Goal: Information Seeking & Learning: Learn about a topic

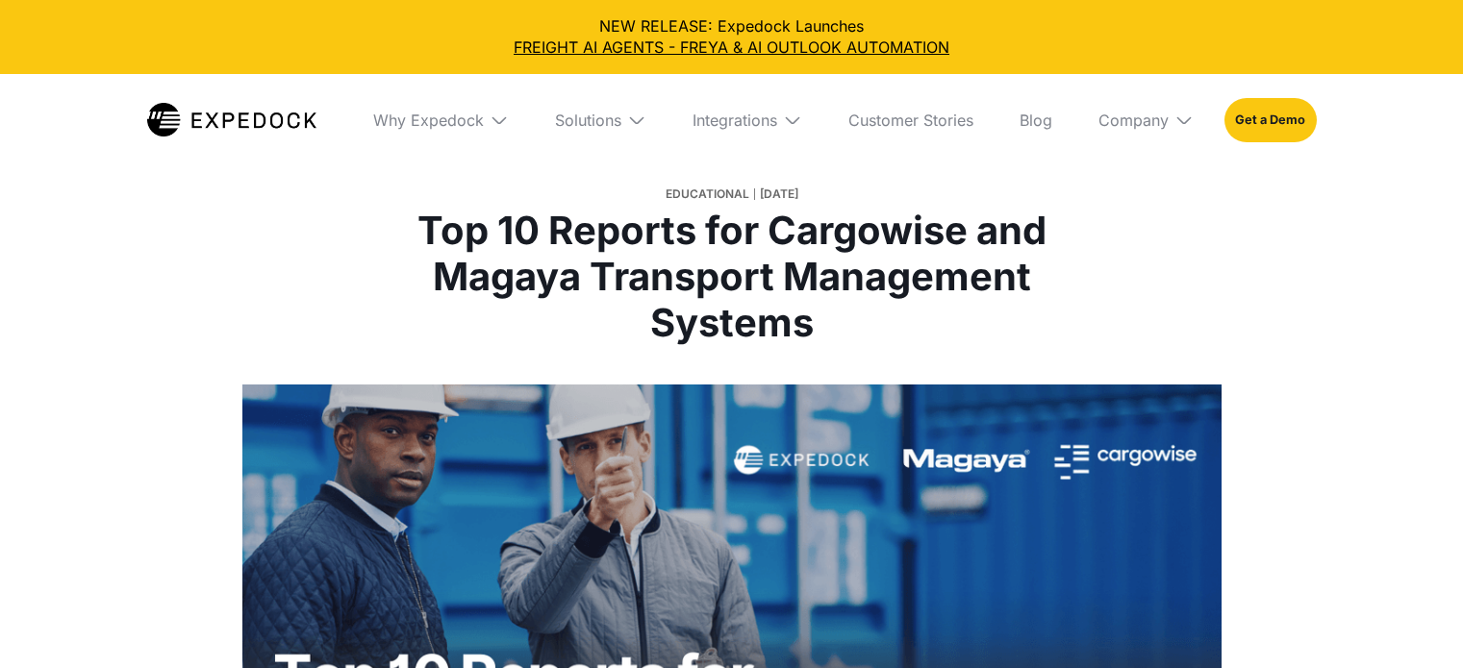
select select
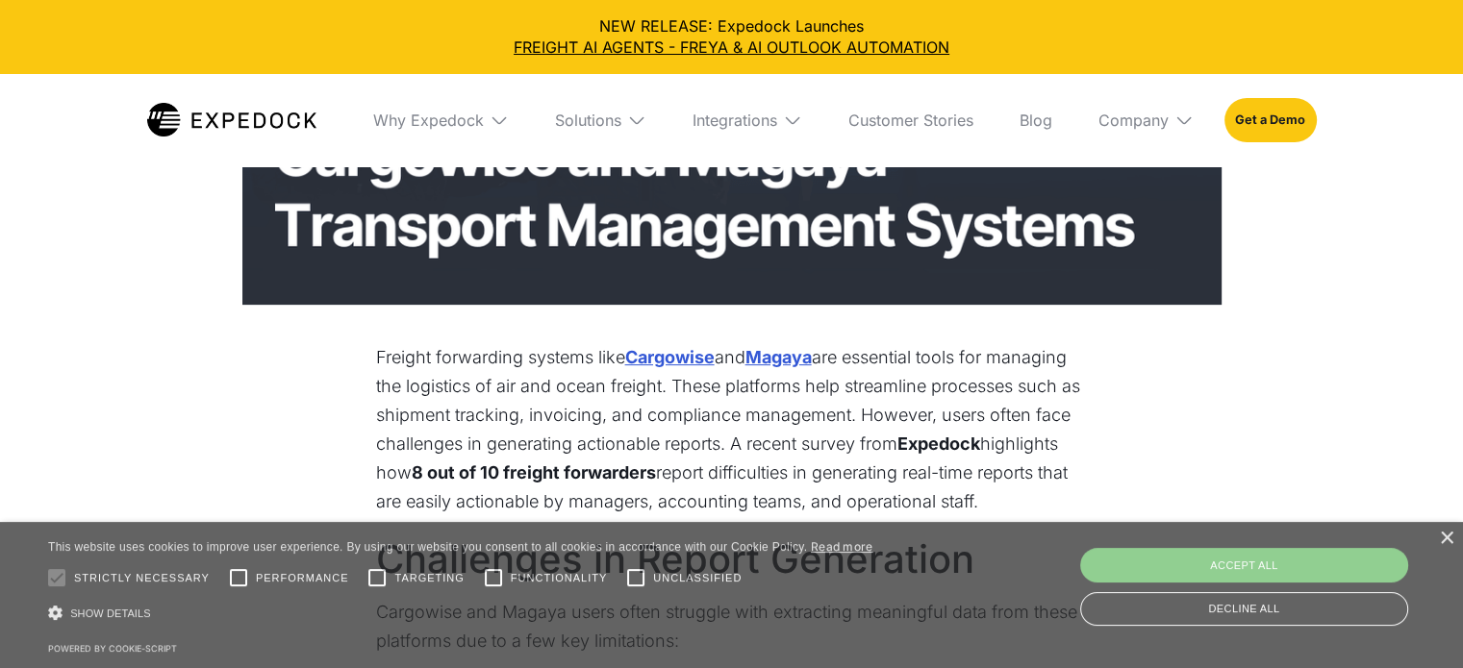
scroll to position [769, 0]
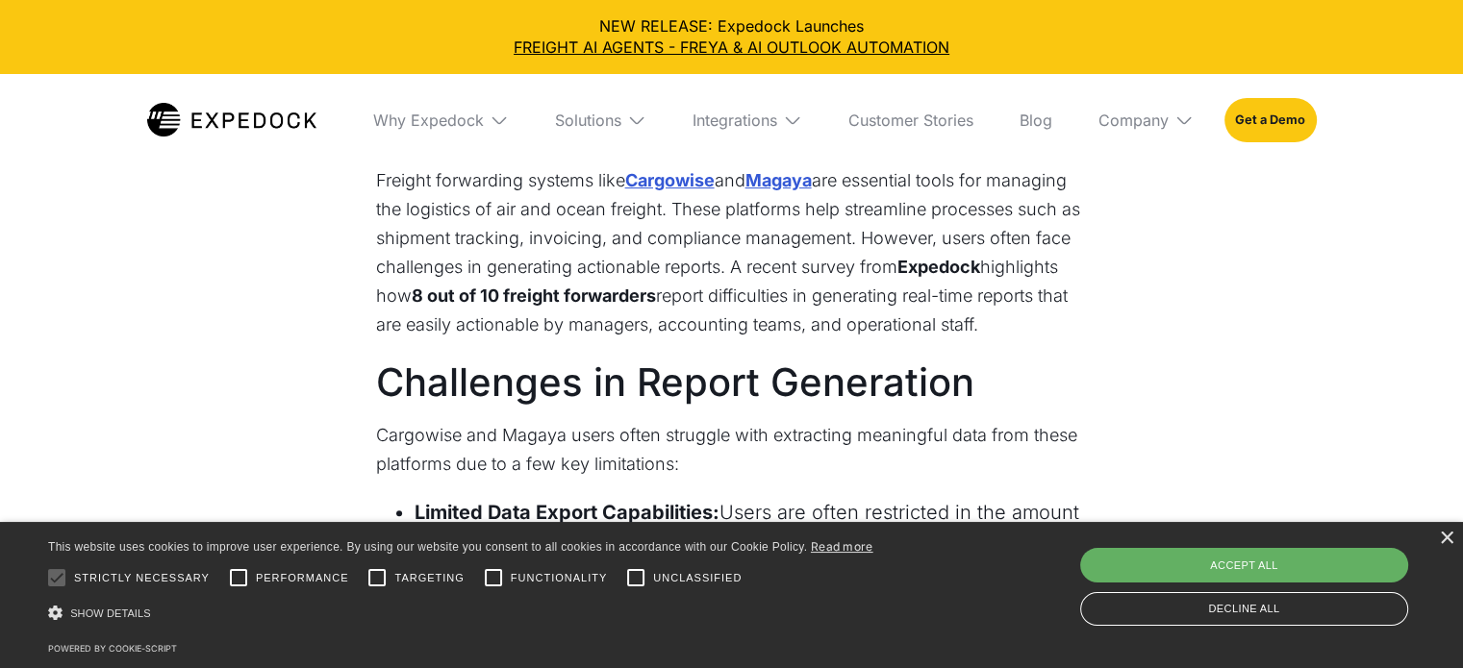
click at [1239, 568] on div "Accept all" at bounding box center [1244, 565] width 328 height 35
checkbox input "true"
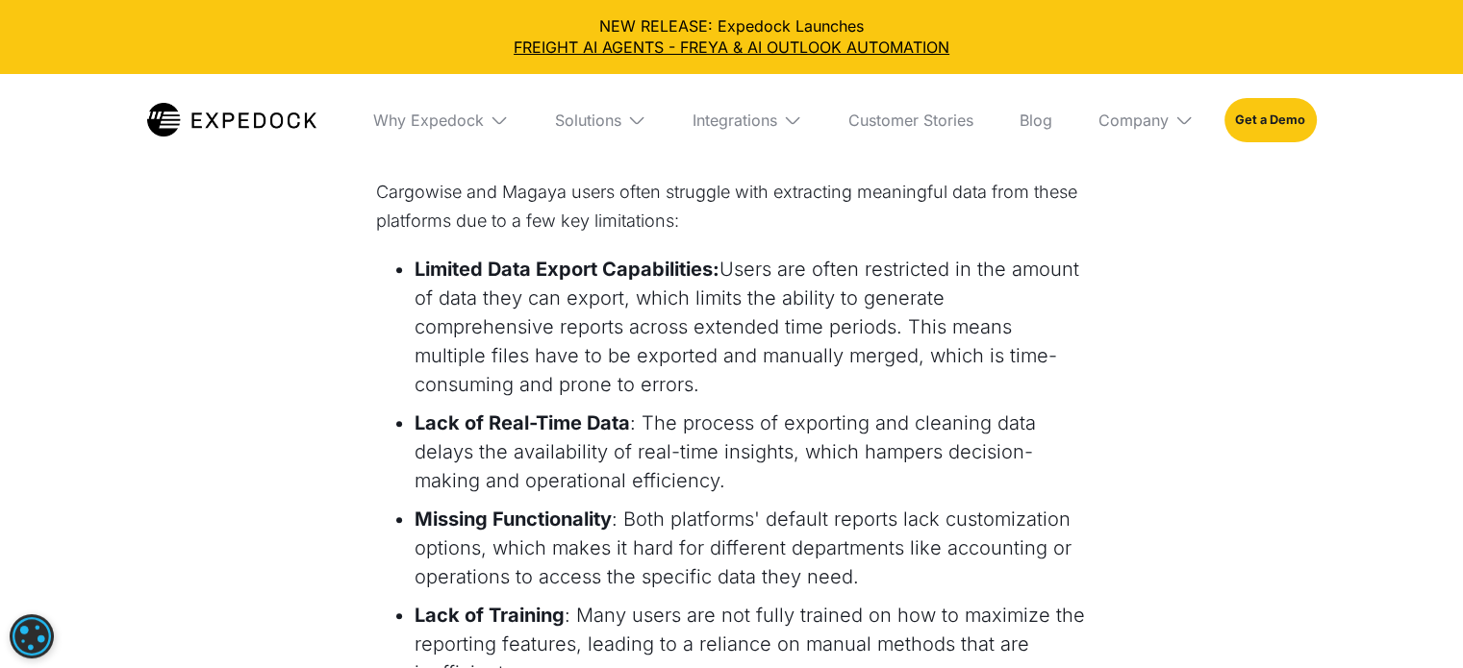
scroll to position [1154, 0]
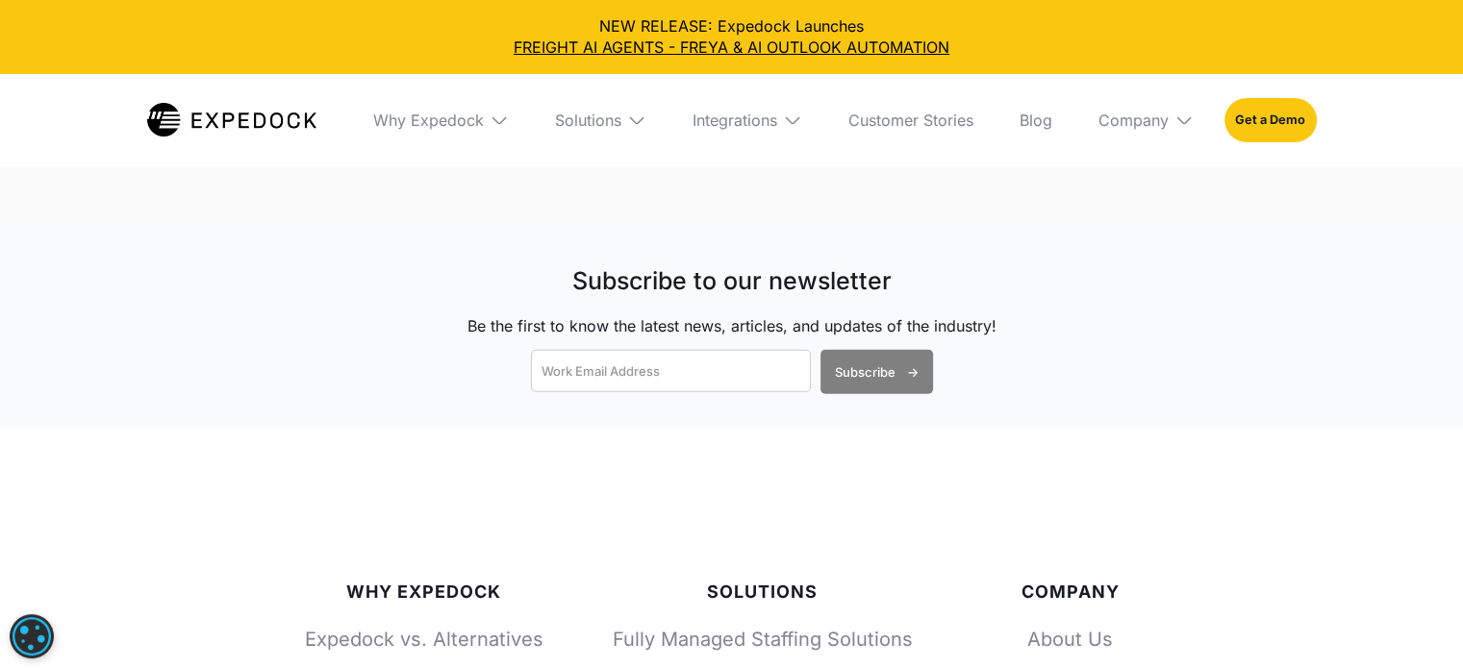
scroll to position [5064, 0]
